Goal: Task Accomplishment & Management: Use online tool/utility

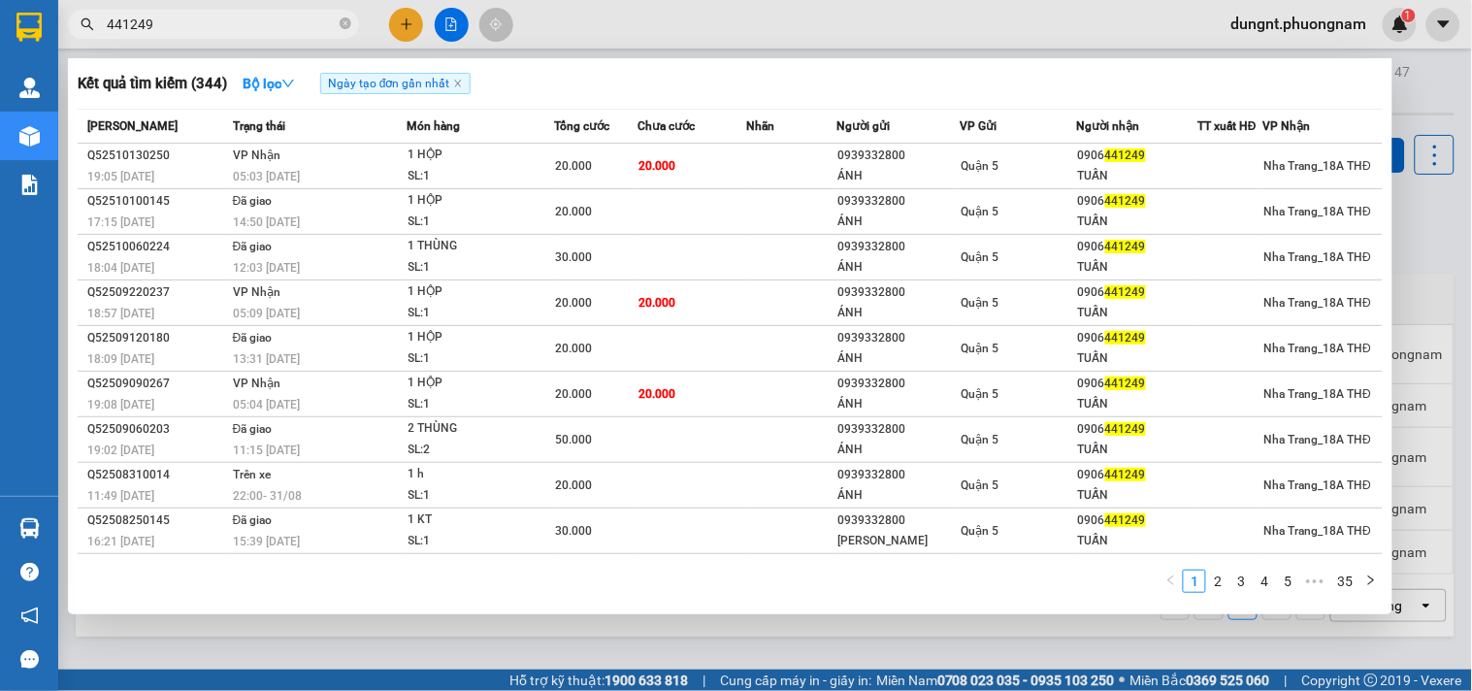
click at [181, 34] on input "441249" at bounding box center [221, 24] width 229 height 21
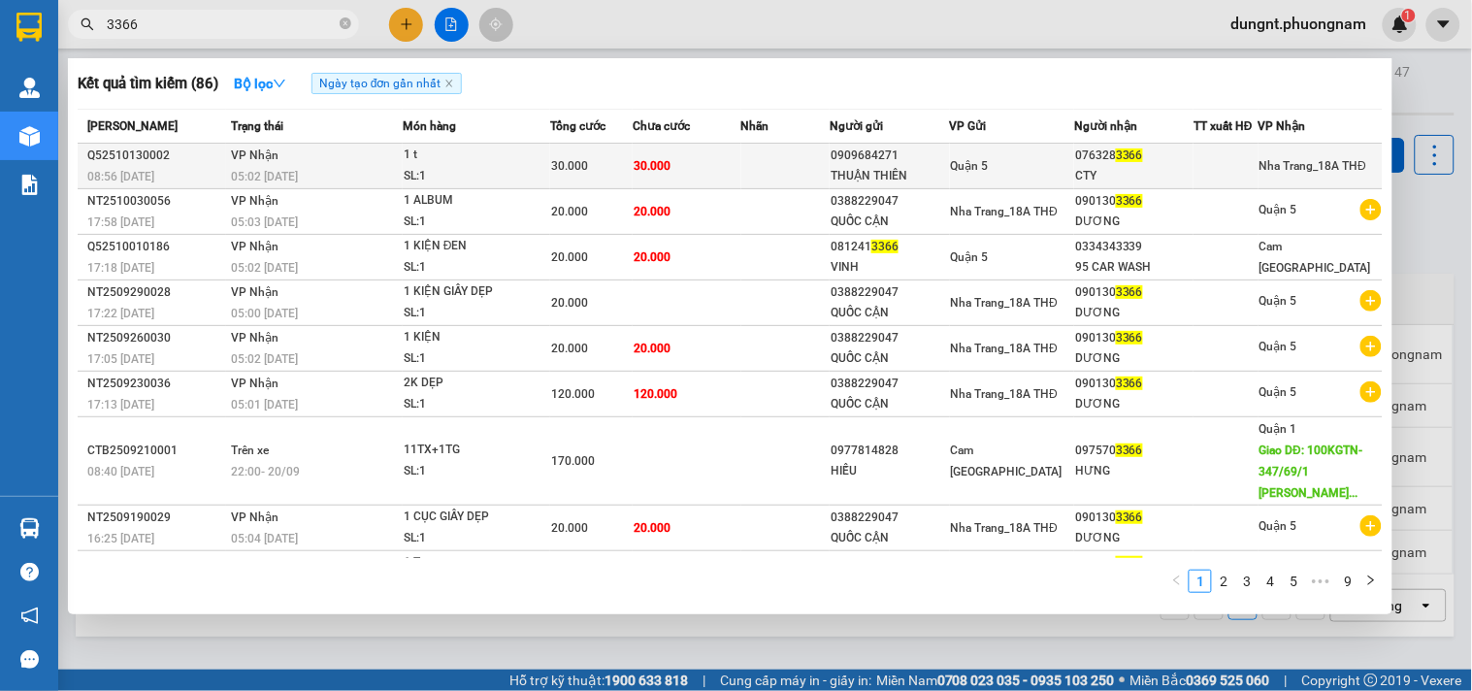
type input "3366"
click at [891, 163] on div "0909684271" at bounding box center [889, 156] width 117 height 20
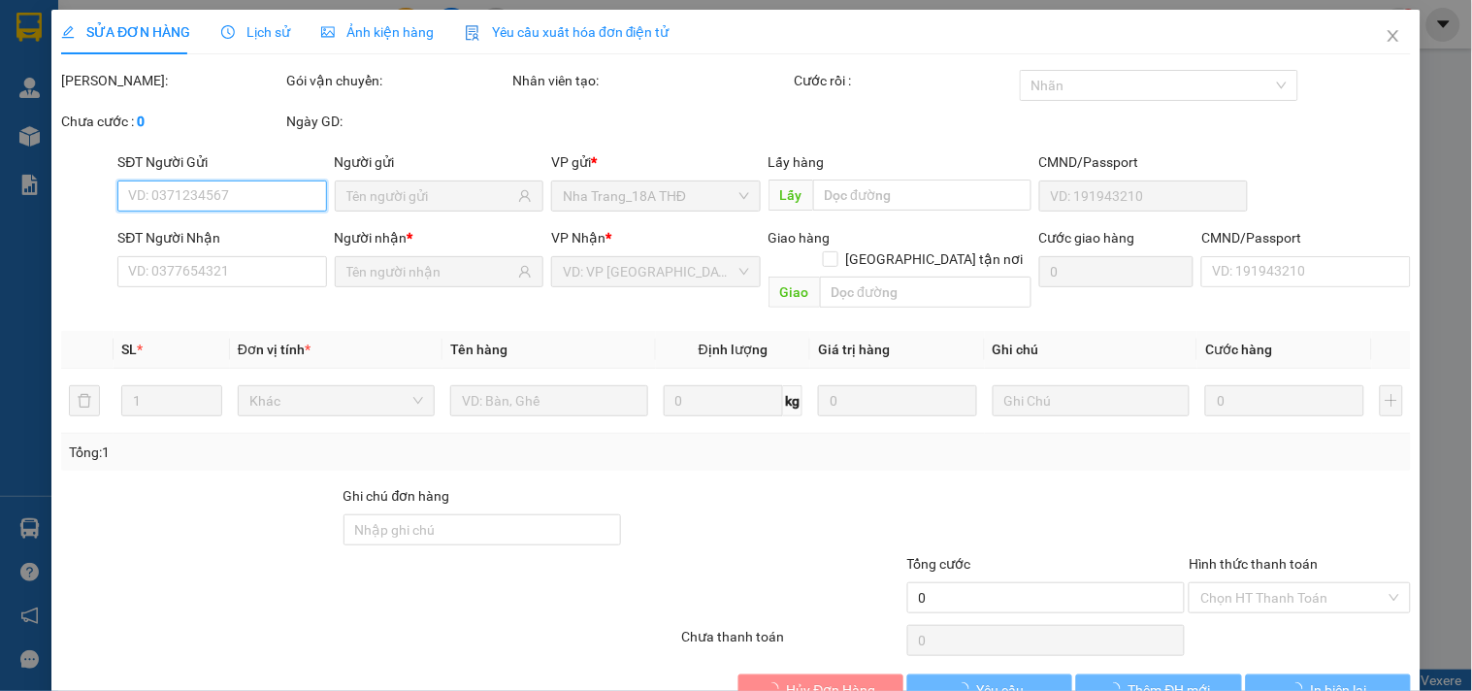
type input "0909684271"
type input "THUẬN THIÊN"
type input "0763283366"
type input "CTY"
type input "30.000"
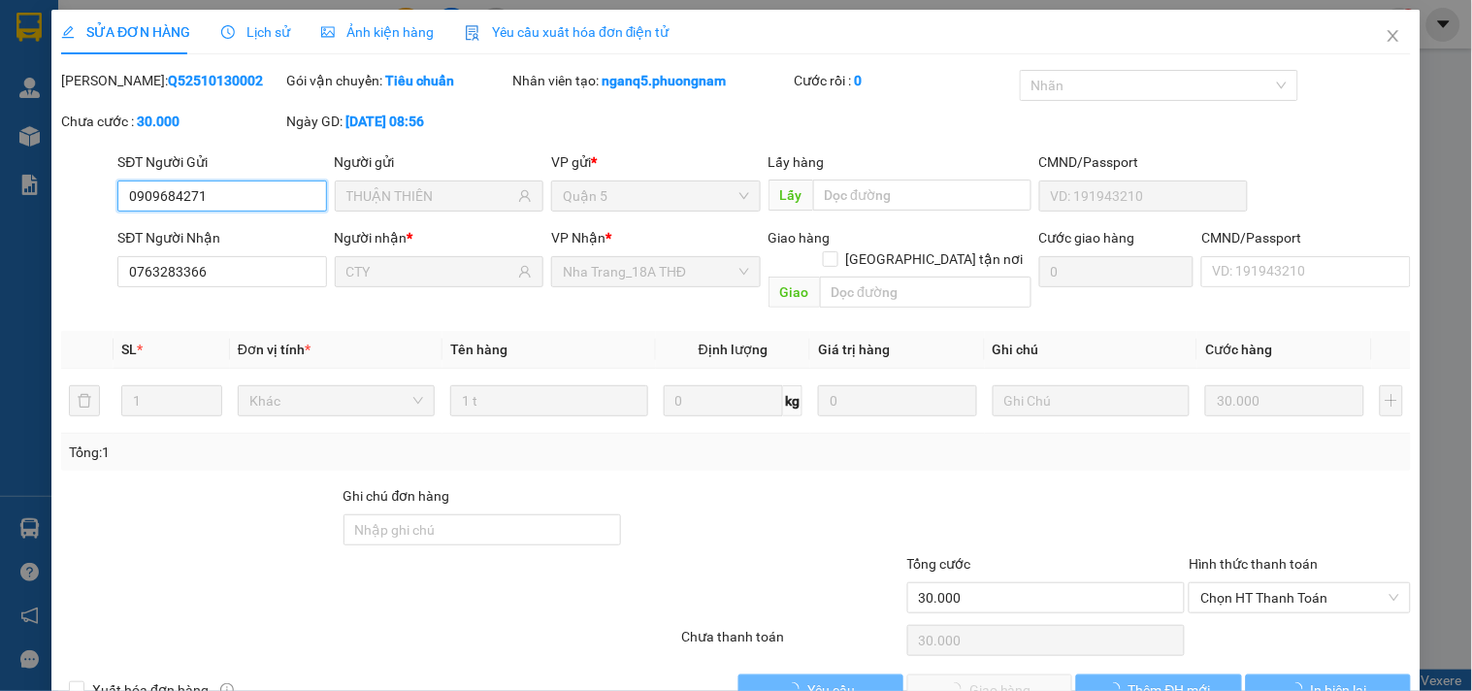
scroll to position [31, 0]
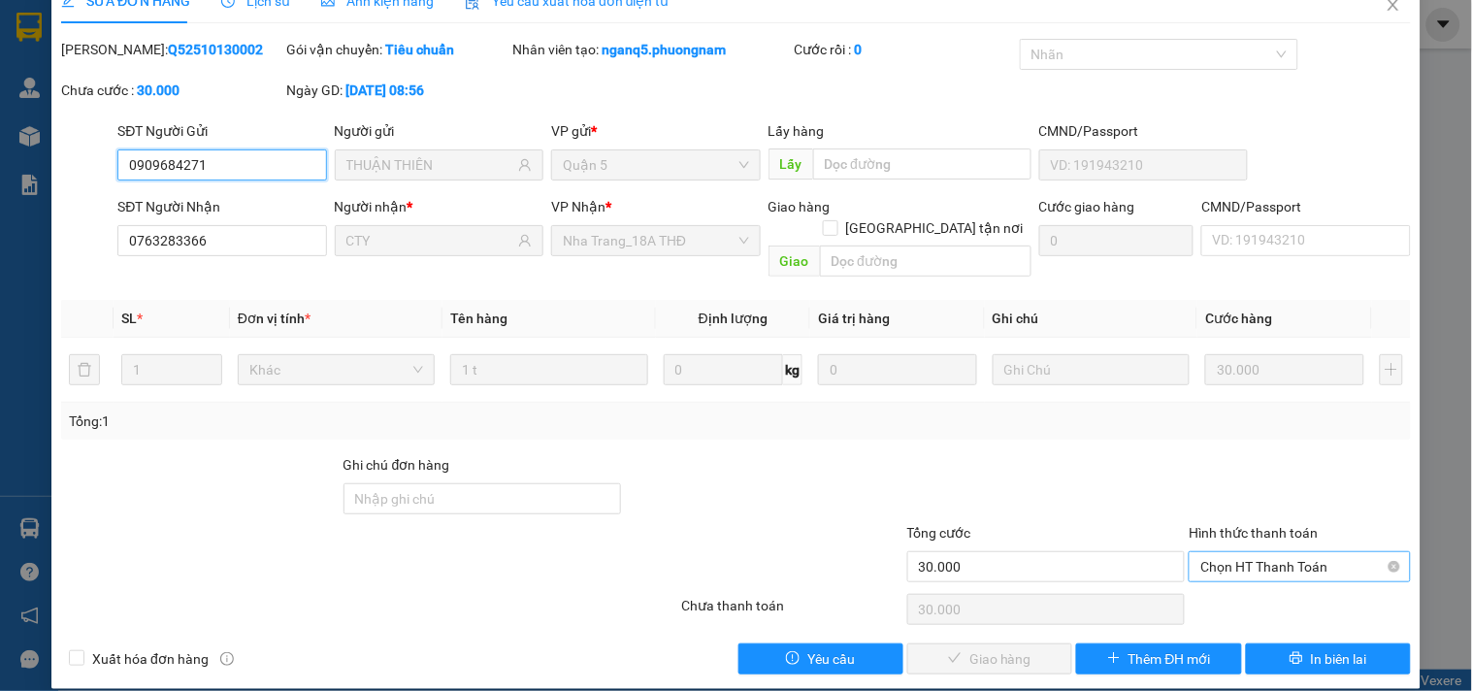
click at [1224, 552] on span "Chọn HT Thanh Toán" at bounding box center [1299, 566] width 198 height 29
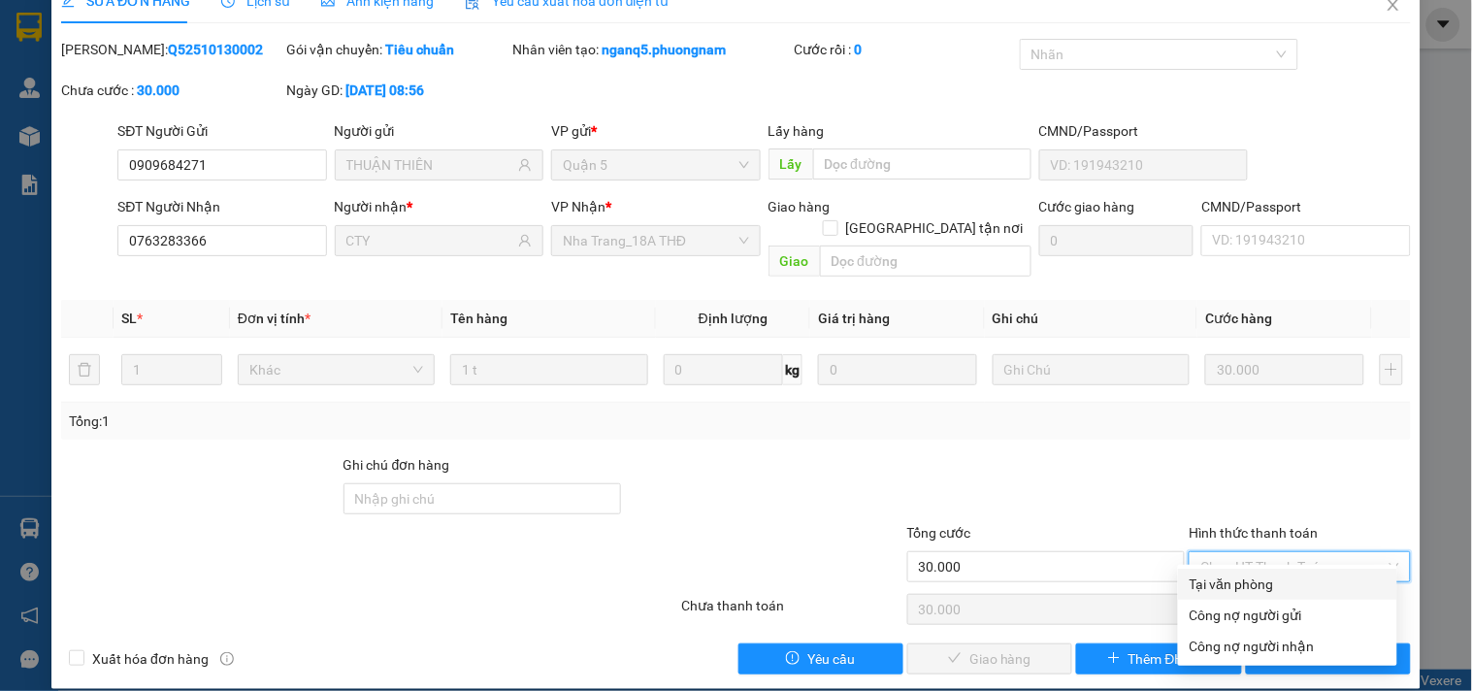
click at [1226, 579] on div "Tại văn phòng" at bounding box center [1288, 584] width 196 height 21
type input "0"
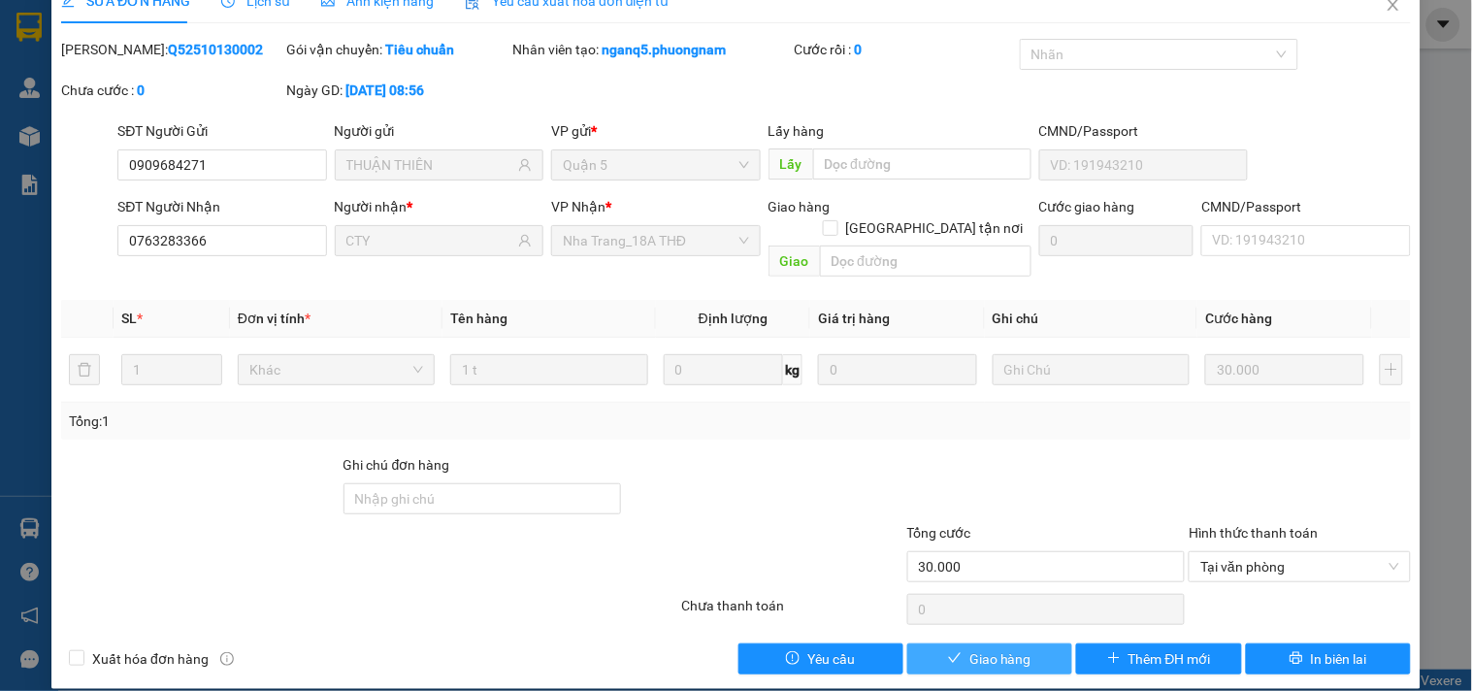
click at [969, 648] on span "Giao hàng" at bounding box center [1000, 658] width 62 height 21
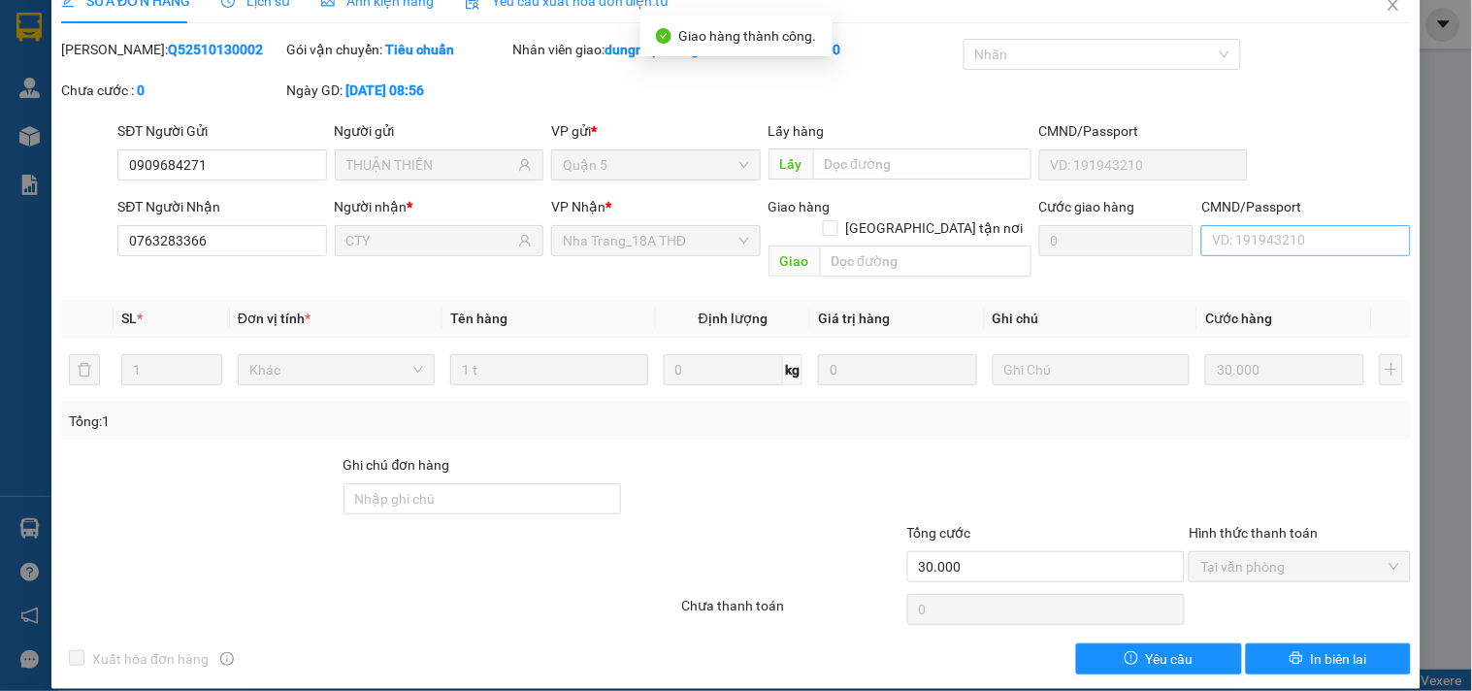
scroll to position [0, 0]
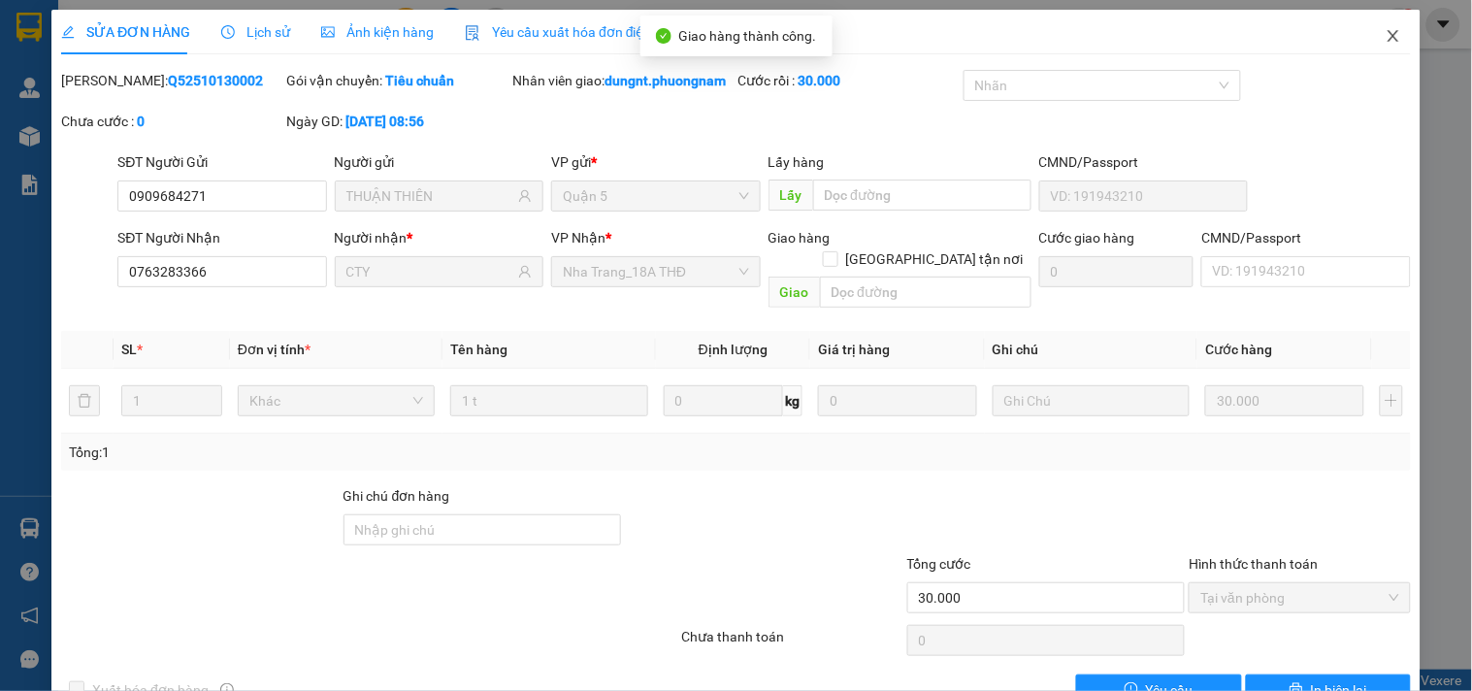
click at [1388, 39] on icon "close" at bounding box center [1393, 36] width 11 height 12
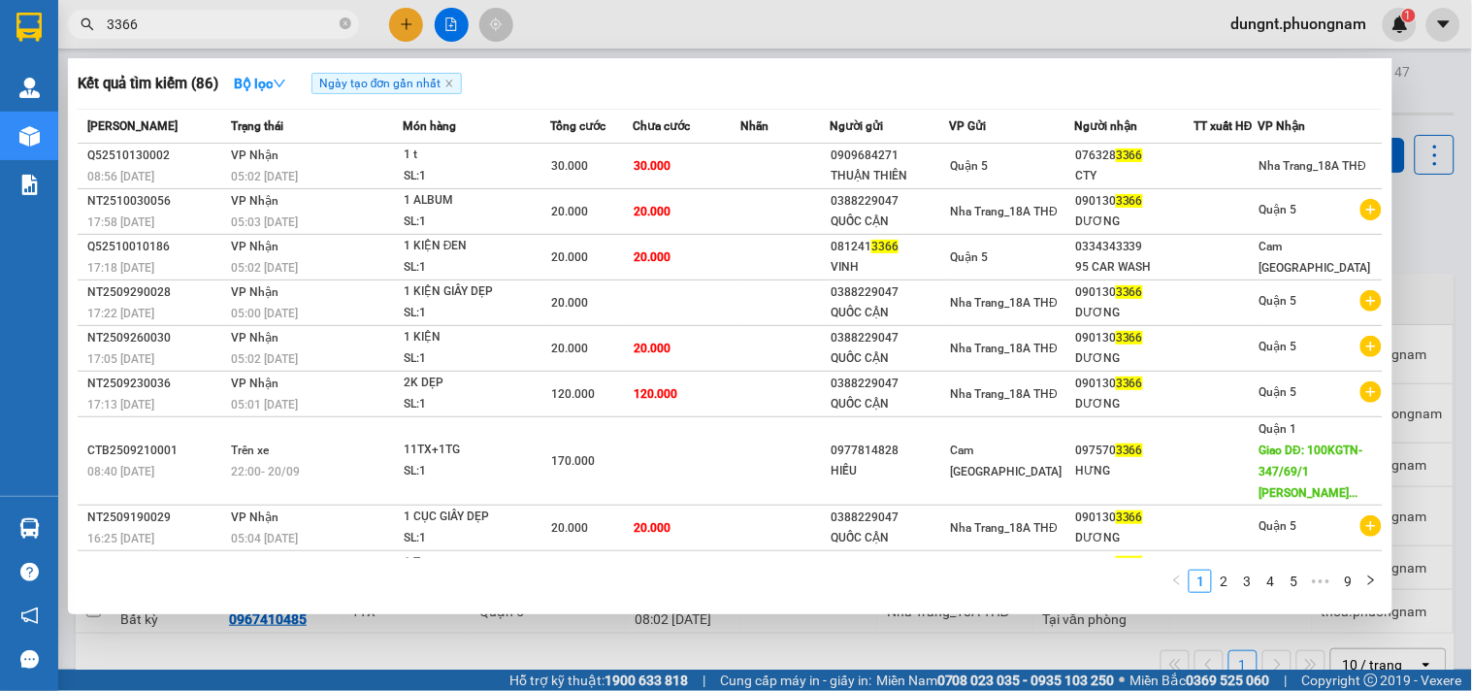
click at [252, 16] on input "3366" at bounding box center [221, 24] width 229 height 21
